Goal: Information Seeking & Learning: Learn about a topic

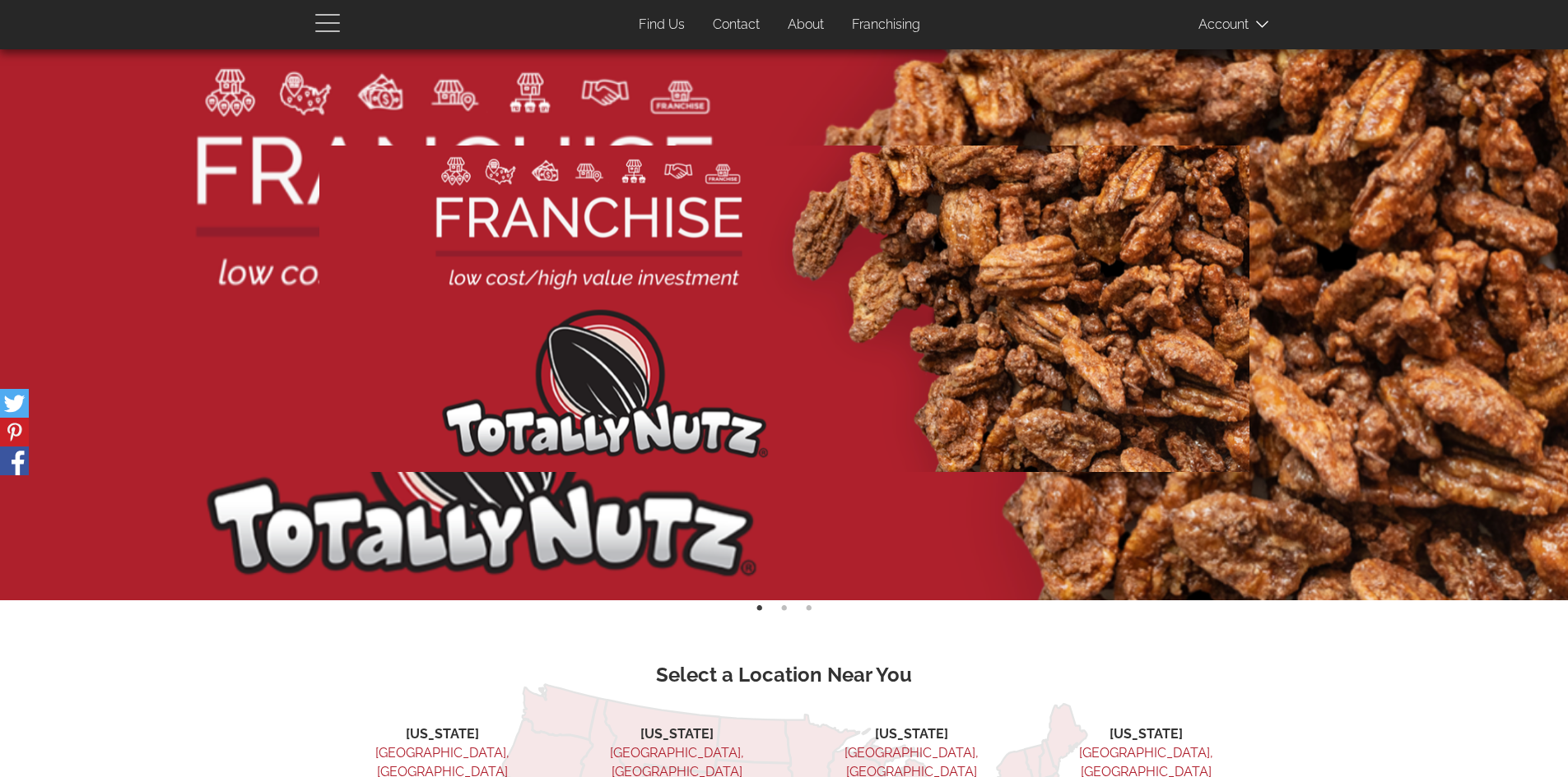
click at [340, 25] on span "button" at bounding box center [331, 22] width 33 height 19
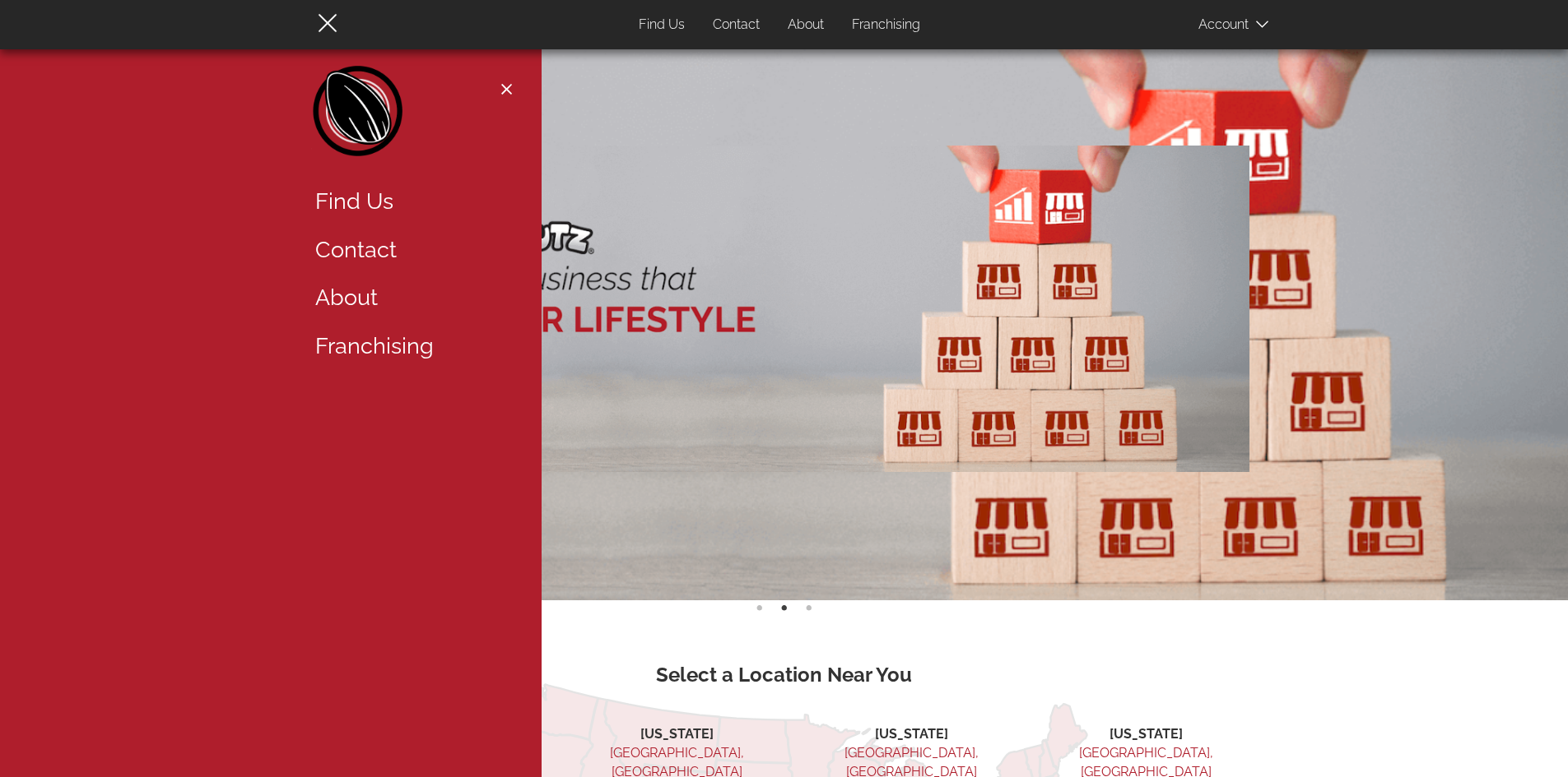
drag, startPoint x: 449, startPoint y: 159, endPoint x: 427, endPoint y: 204, distance: 50.1
drag, startPoint x: 427, startPoint y: 204, endPoint x: 364, endPoint y: 188, distance: 65.0
click at [363, 188] on link "Find Us" at bounding box center [410, 202] width 214 height 48
click at [365, 297] on link "About" at bounding box center [410, 298] width 214 height 48
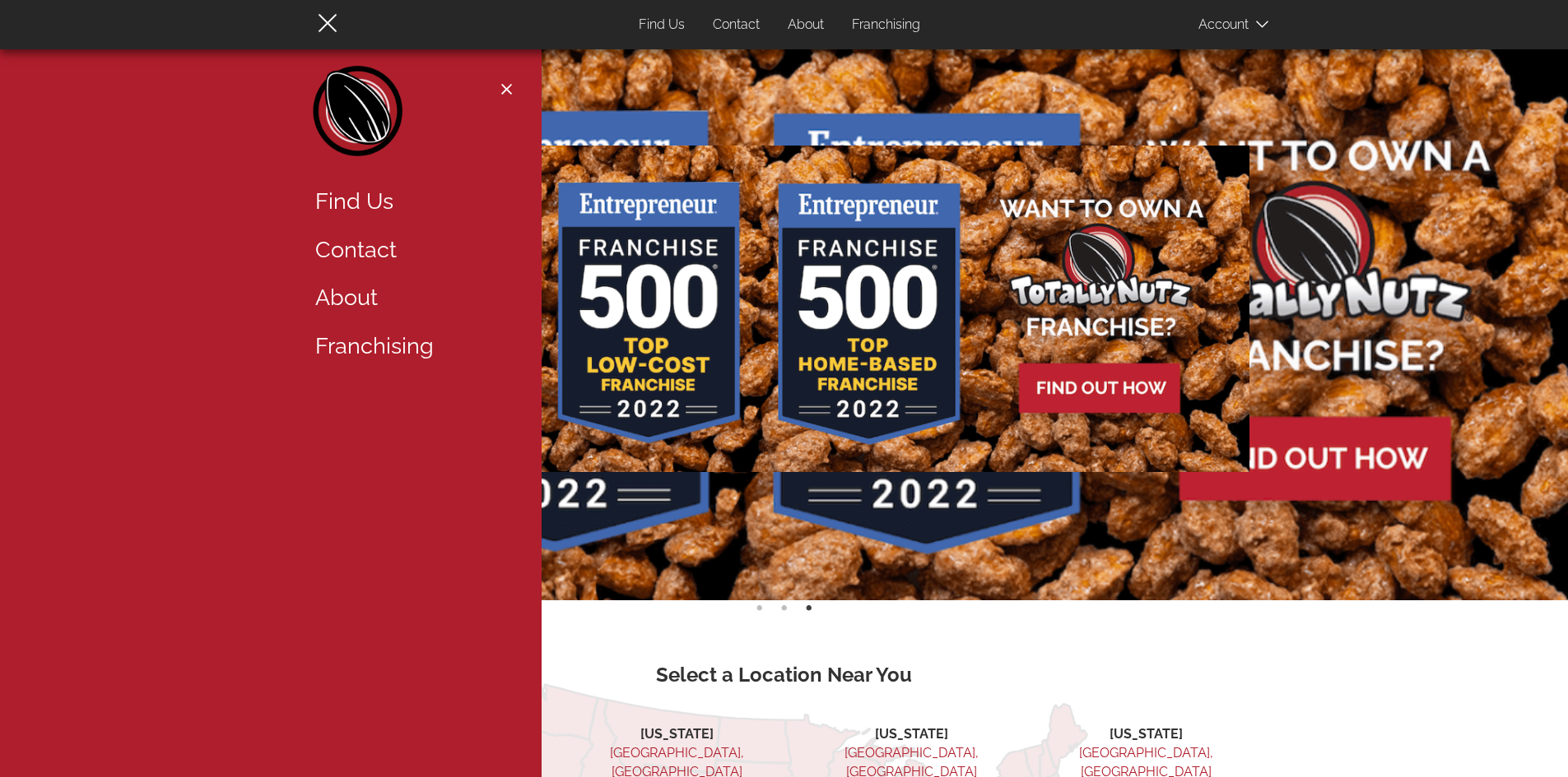
click at [360, 298] on link "About" at bounding box center [410, 298] width 214 height 48
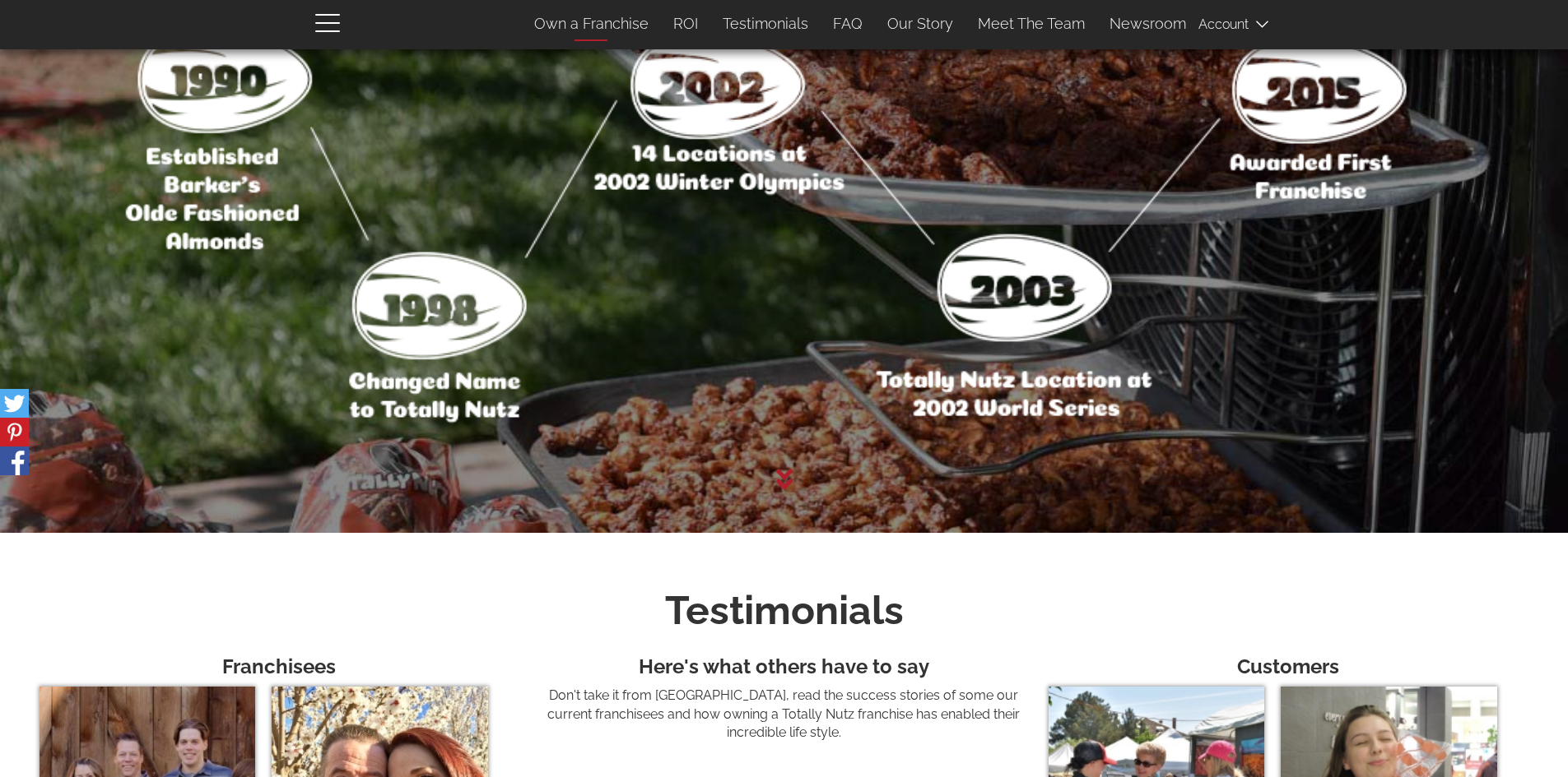
scroll to position [4977, 0]
